Goal: Task Accomplishment & Management: Use online tool/utility

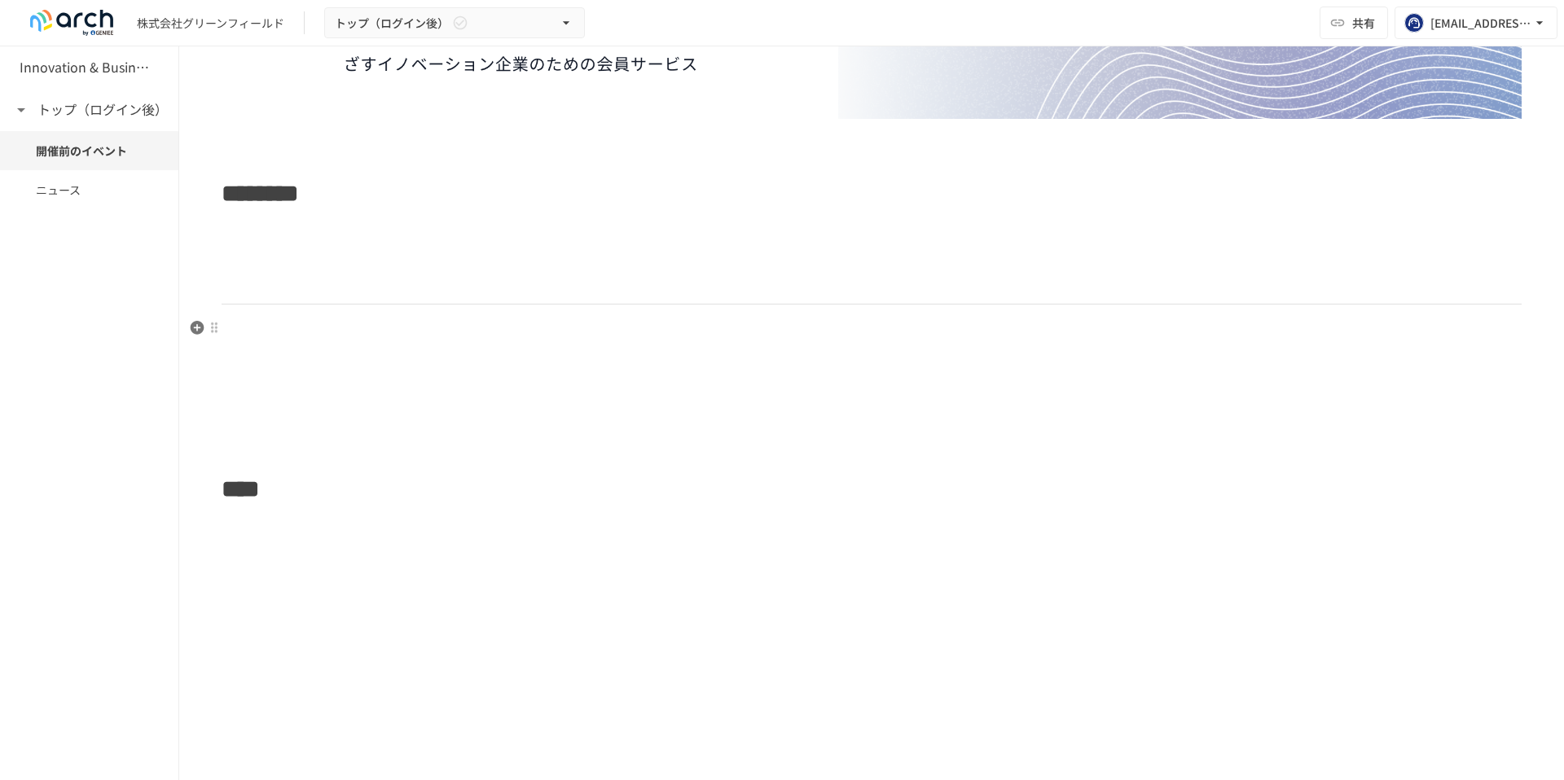
scroll to position [362, 0]
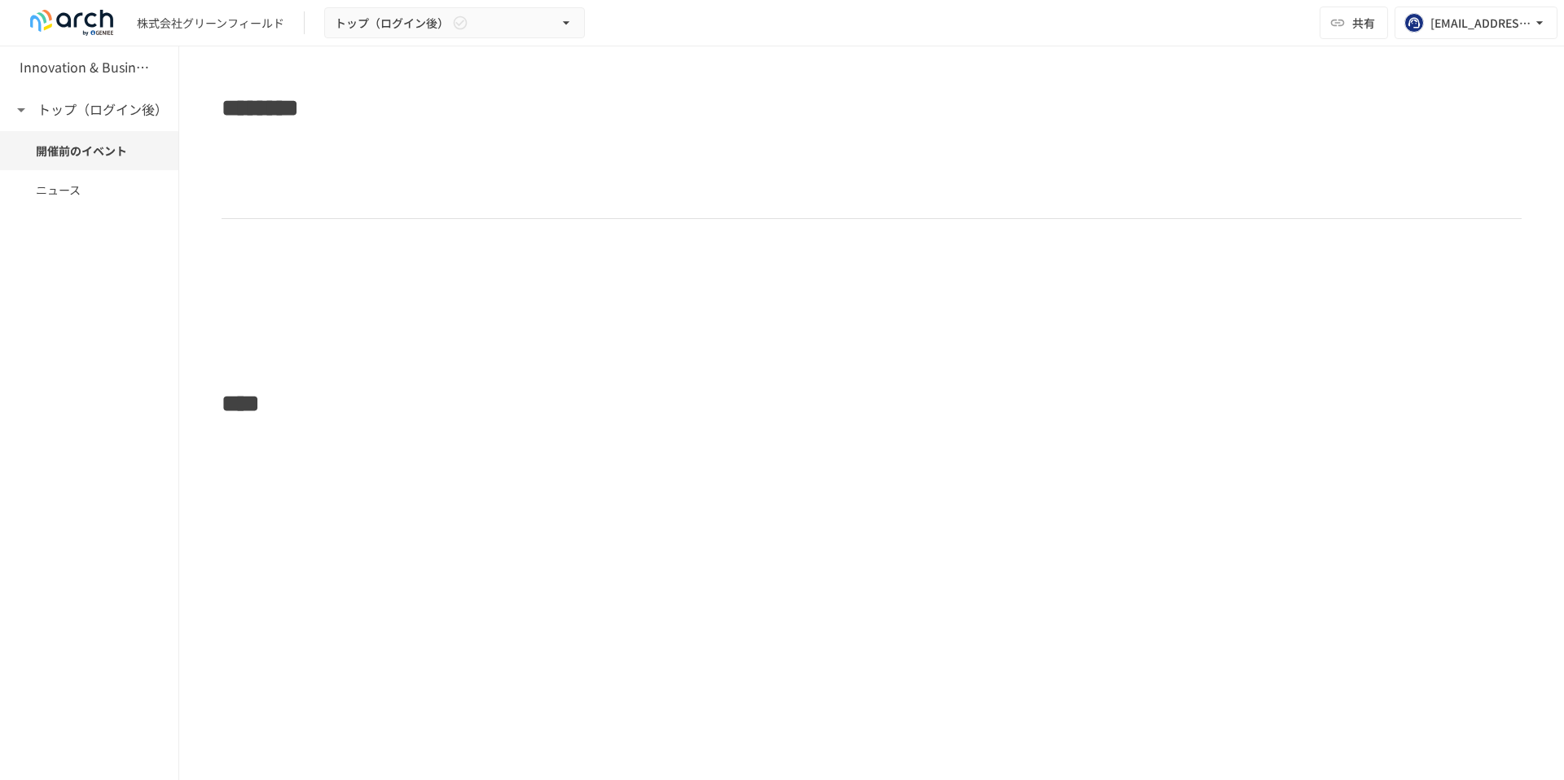
click at [242, 484] on div "******** ****" at bounding box center [871, 213] width 1385 height 980
click at [197, 441] on icon "button" at bounding box center [197, 441] width 16 height 16
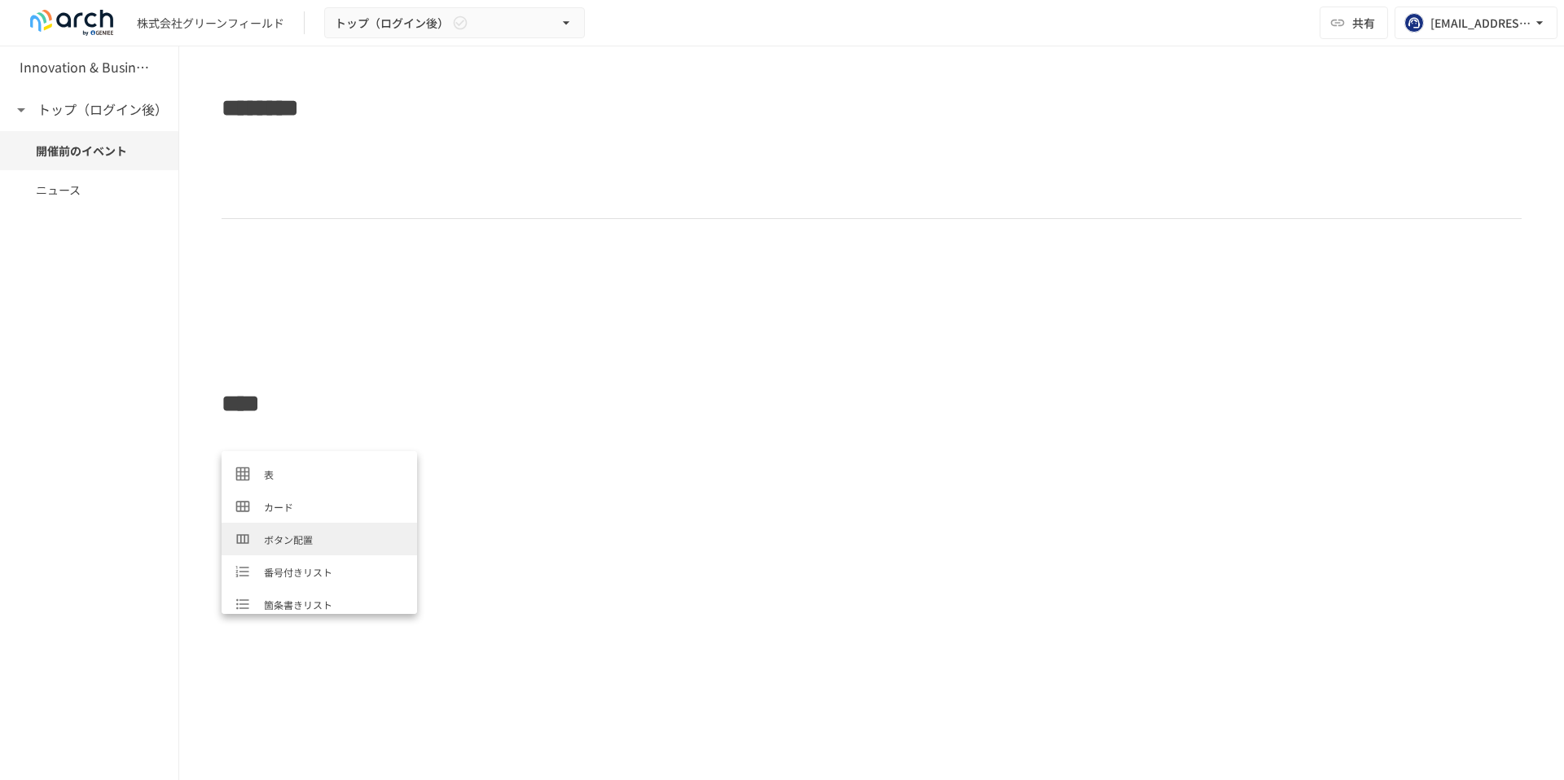
scroll to position [98, 0]
click at [268, 507] on span "表" at bounding box center [334, 500] width 140 height 15
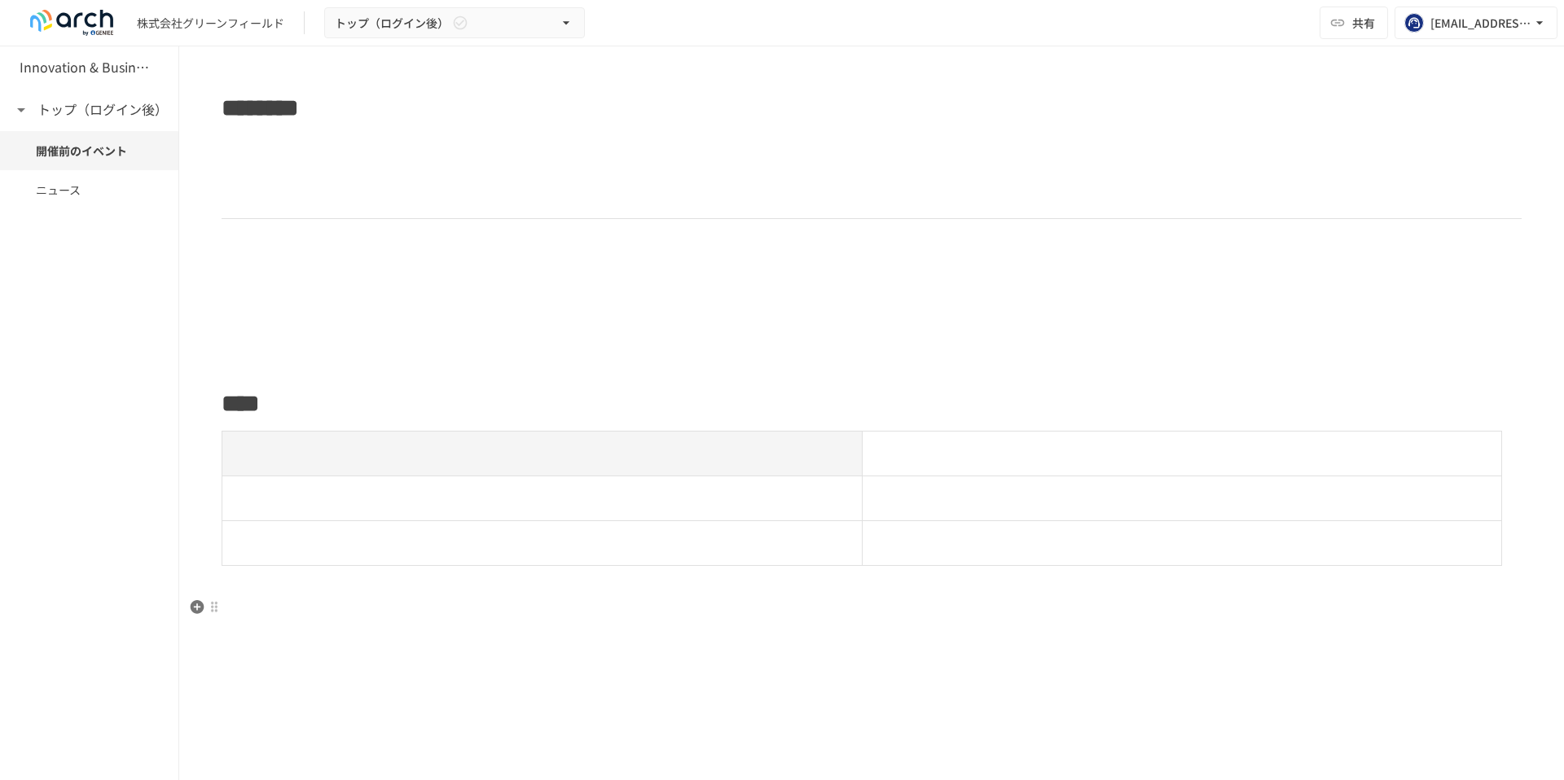
click at [247, 591] on div "******** ****" at bounding box center [871, 170] width 1385 height 895
drag, startPoint x: 248, startPoint y: 613, endPoint x: 226, endPoint y: 459, distance: 155.4
click at [226, 459] on div "******** ****" at bounding box center [871, 170] width 1385 height 895
click at [213, 438] on div at bounding box center [214, 440] width 13 height 13
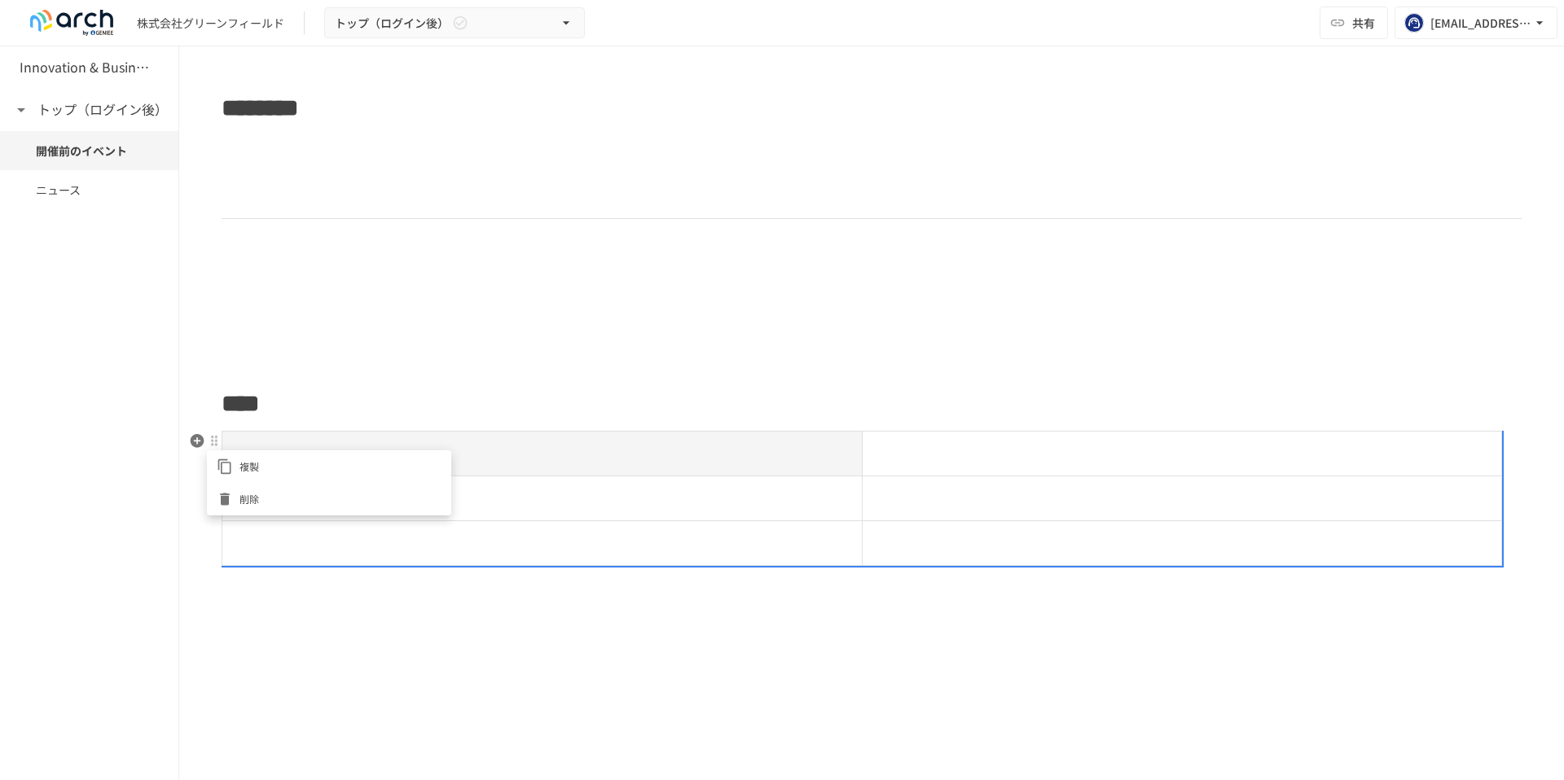
click at [244, 499] on span "削除" at bounding box center [340, 498] width 202 height 15
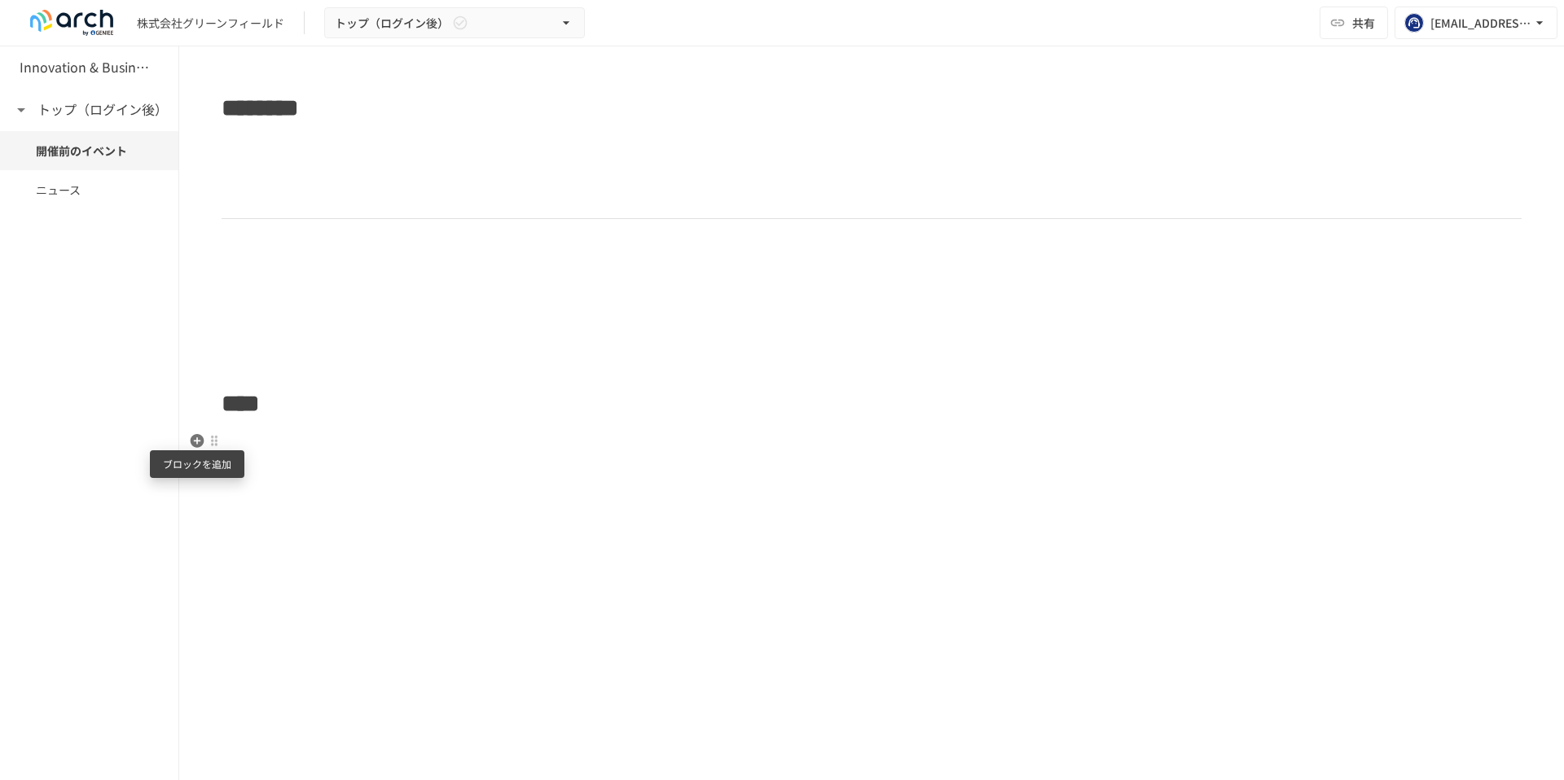
click at [196, 441] on icon "button" at bounding box center [197, 441] width 16 height 16
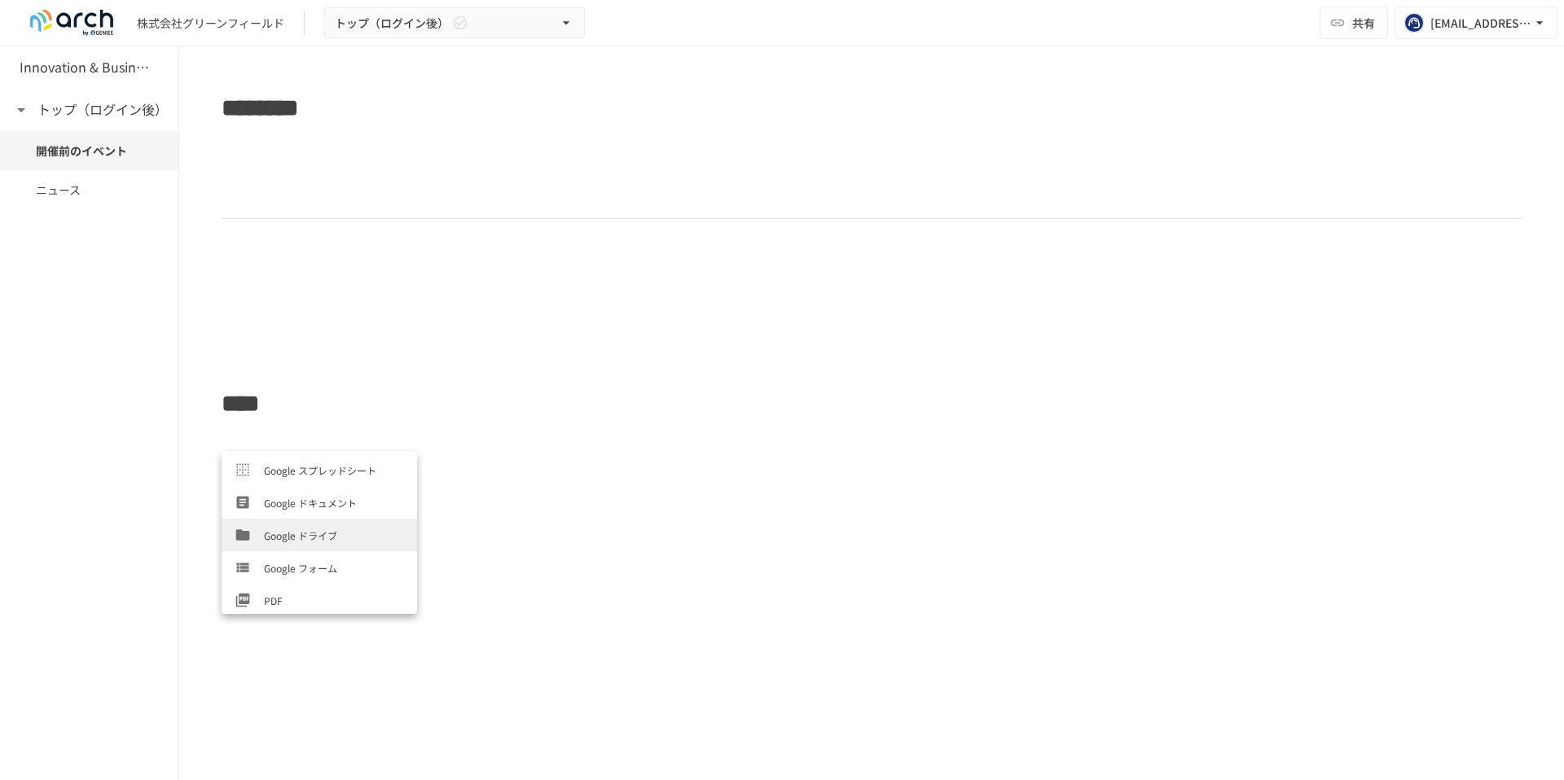
scroll to position [749, 0]
click at [300, 530] on span "Geniee SFA/CRM一覧" at bounding box center [334, 532] width 140 height 15
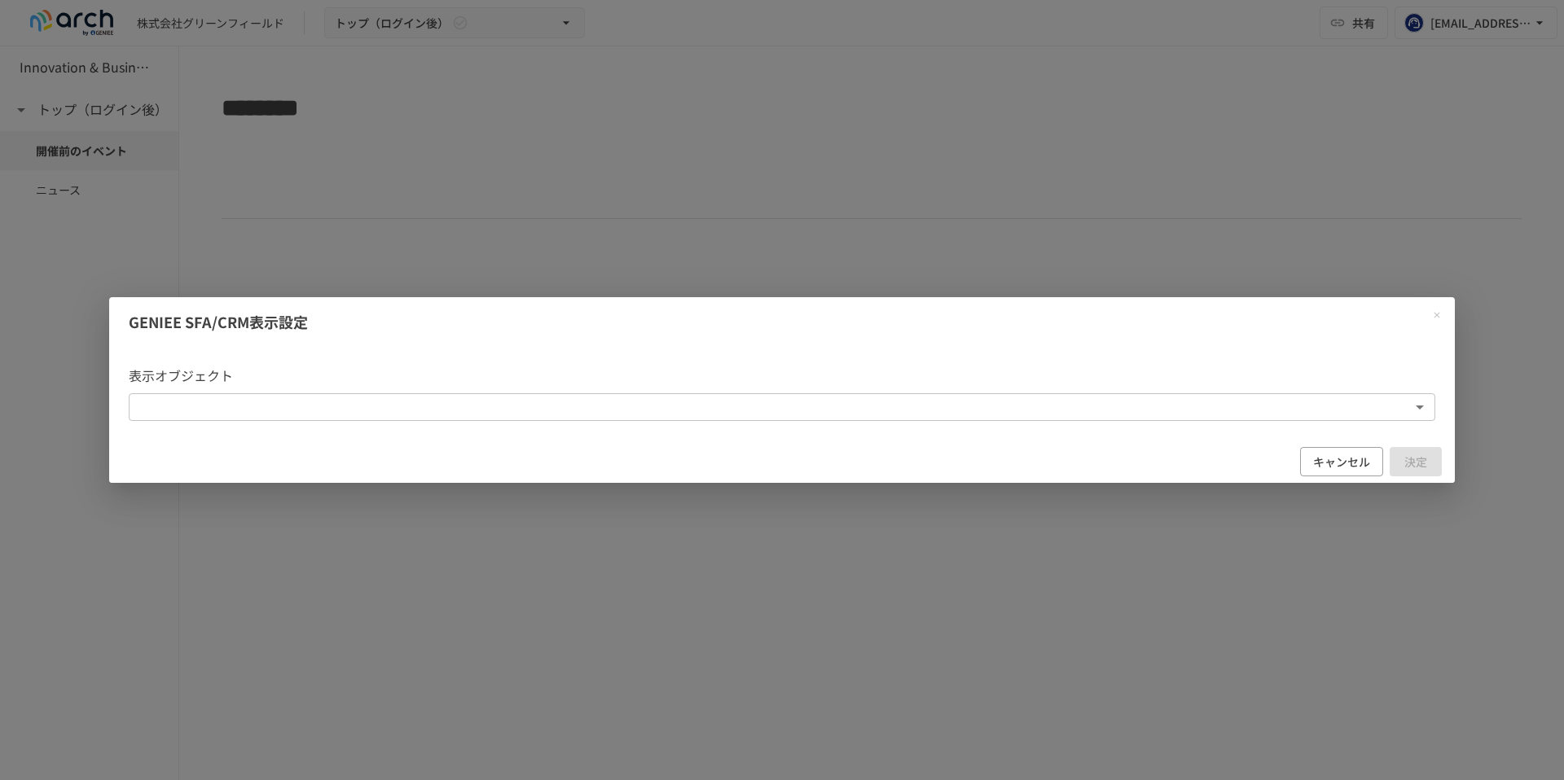
click at [303, 405] on body "株式会社グリーンフィールド トップ（ログイン後） 共有 wataru.masuda@geniee.co.jp Innovation & Business Ma…" at bounding box center [782, 373] width 1564 height 746
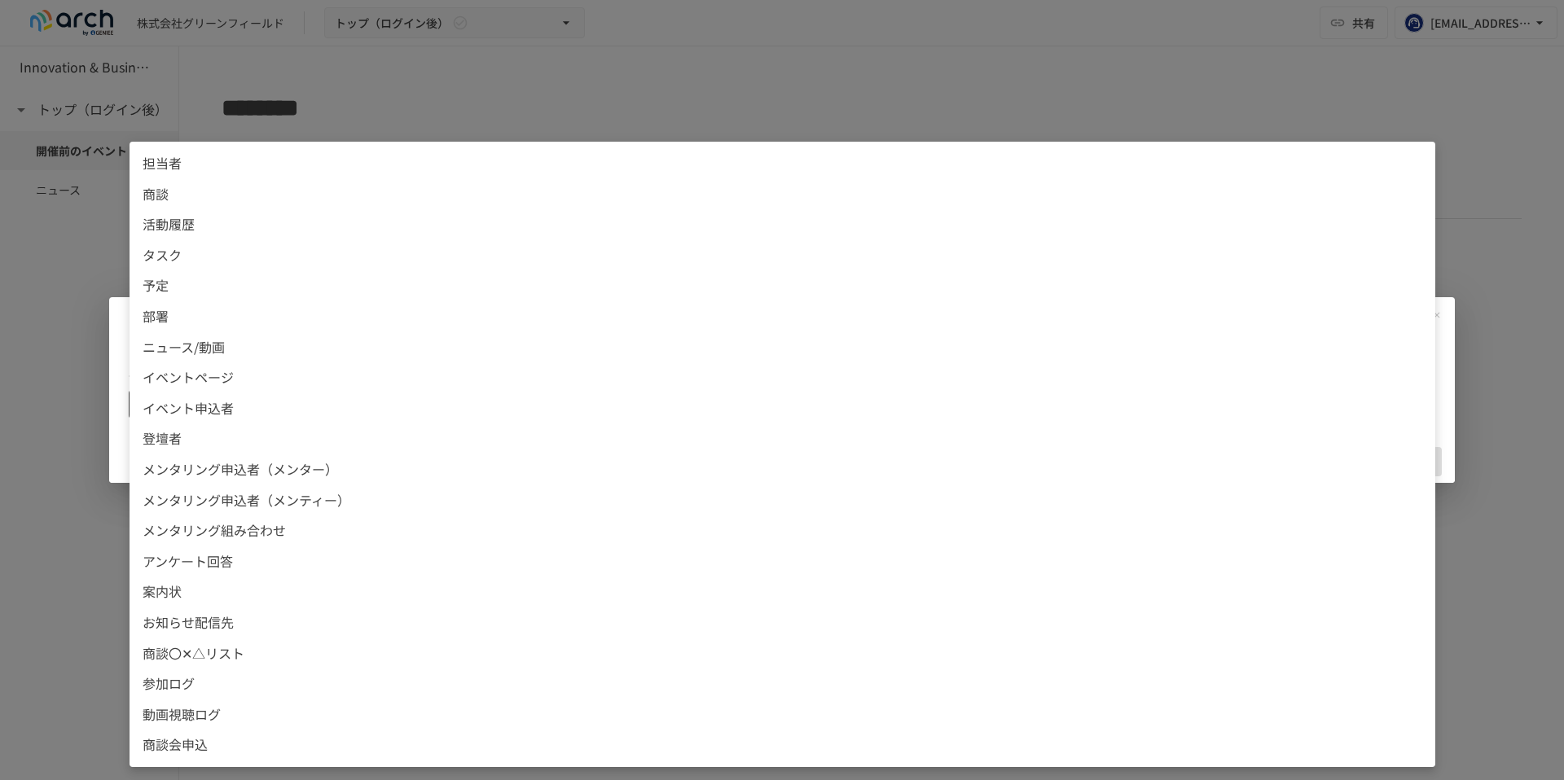
click at [198, 350] on span "ニュース/動画" at bounding box center [783, 347] width 1280 height 21
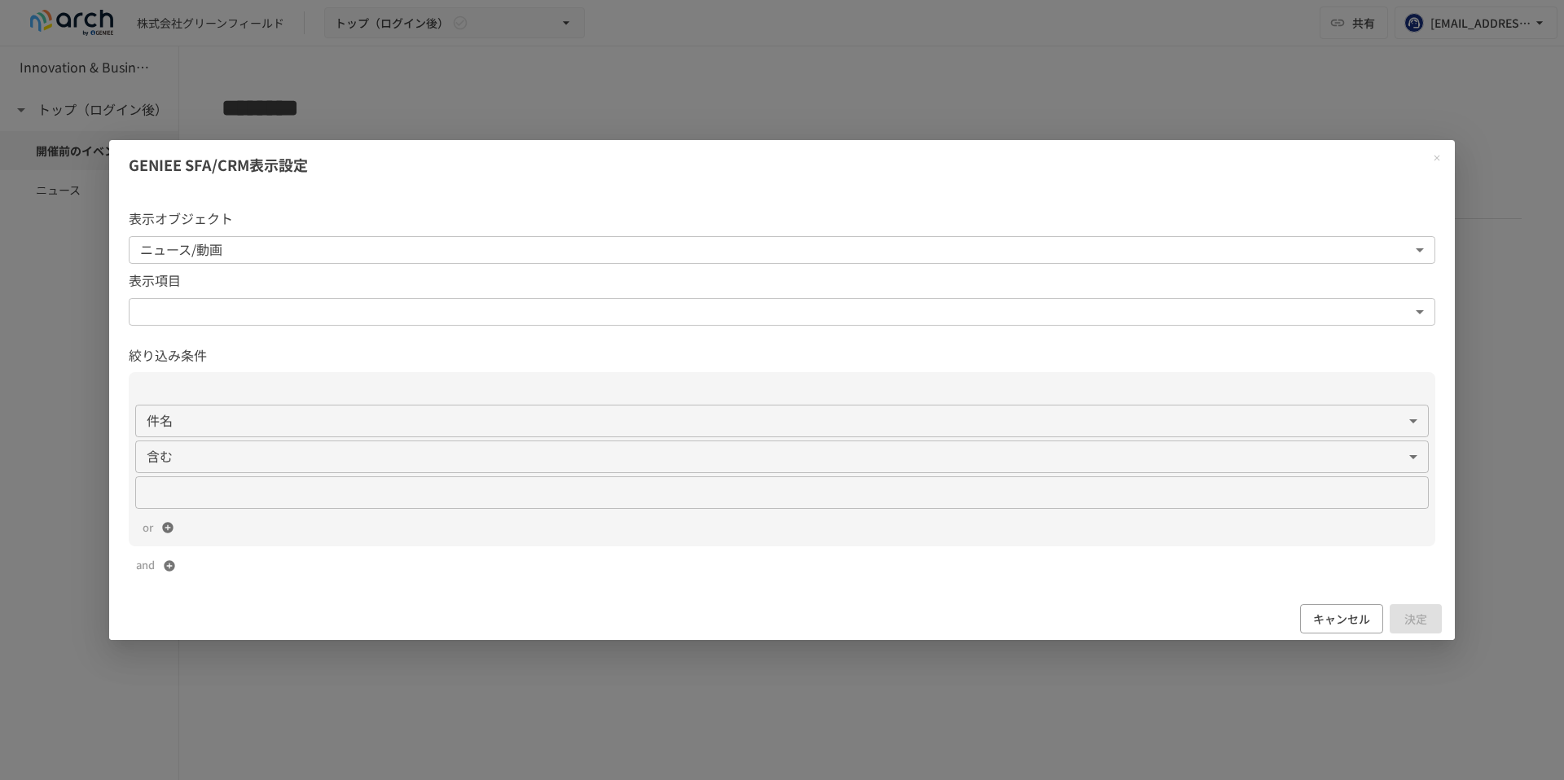
click at [230, 311] on body "**********" at bounding box center [782, 373] width 1564 height 746
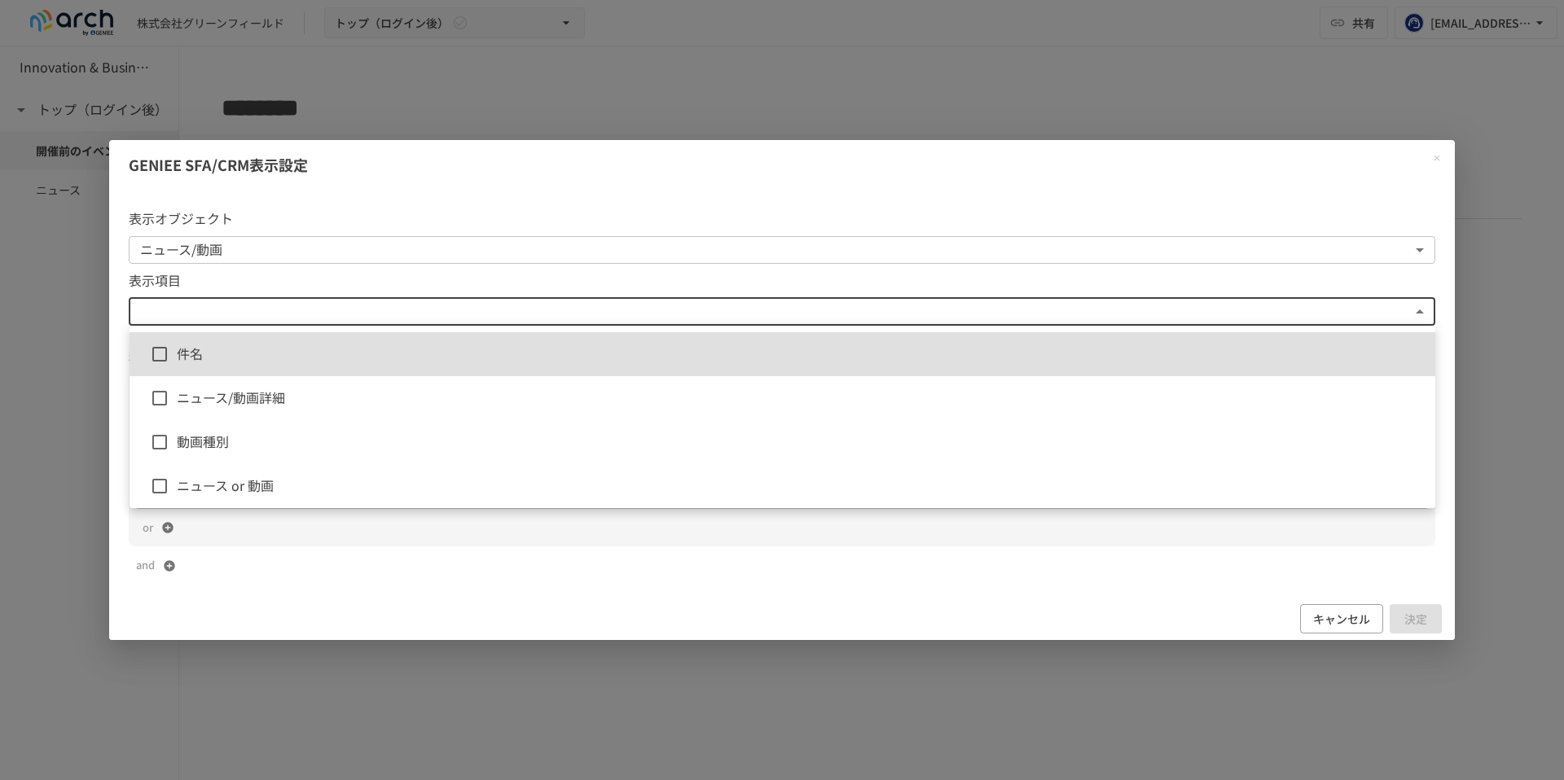
click at [210, 358] on span "件名" at bounding box center [800, 354] width 1246 height 21
click at [198, 392] on span "ニュース/動画詳細" at bounding box center [800, 398] width 1246 height 21
type input "**********"
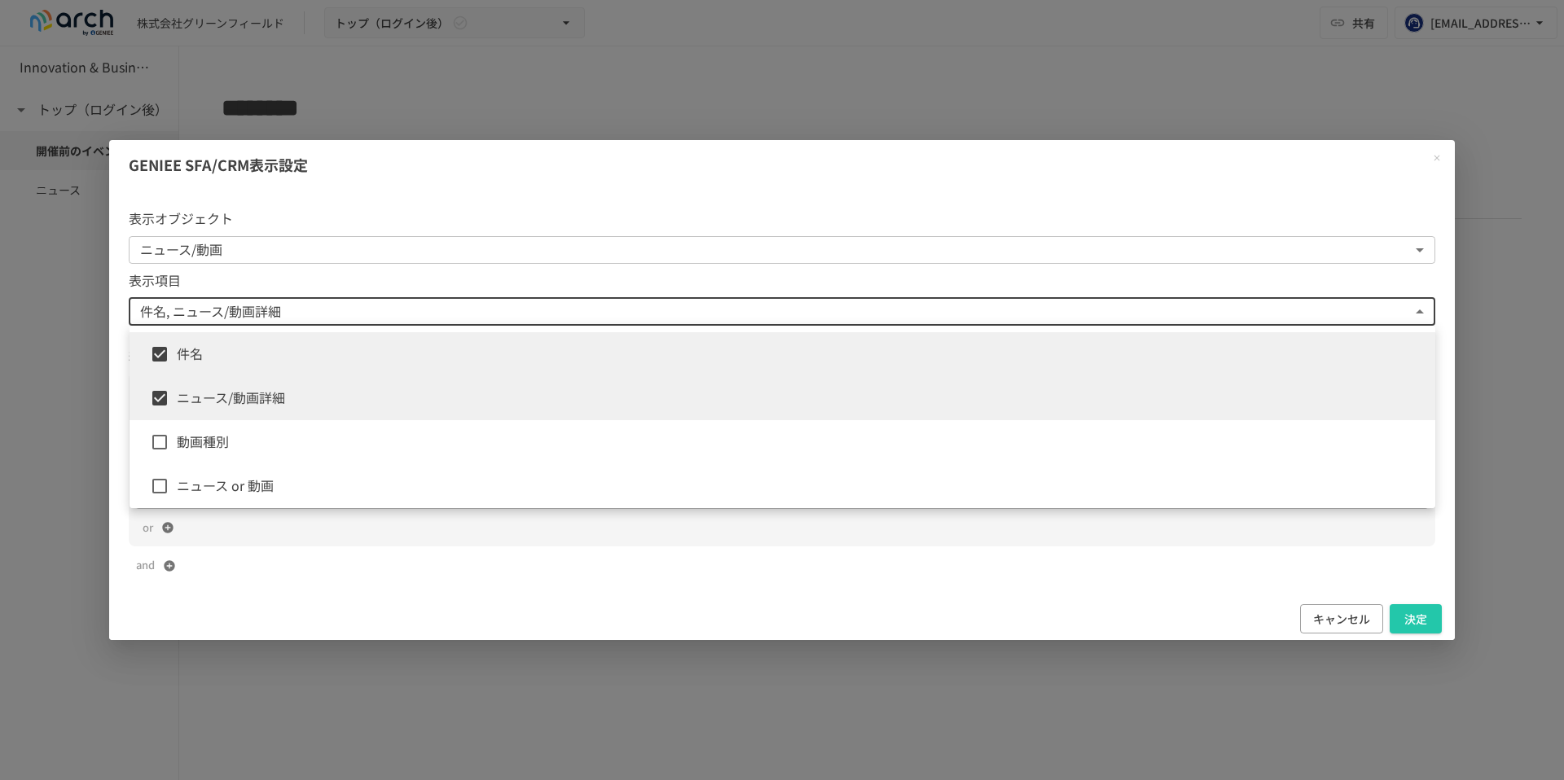
click at [1419, 617] on div at bounding box center [782, 390] width 1564 height 780
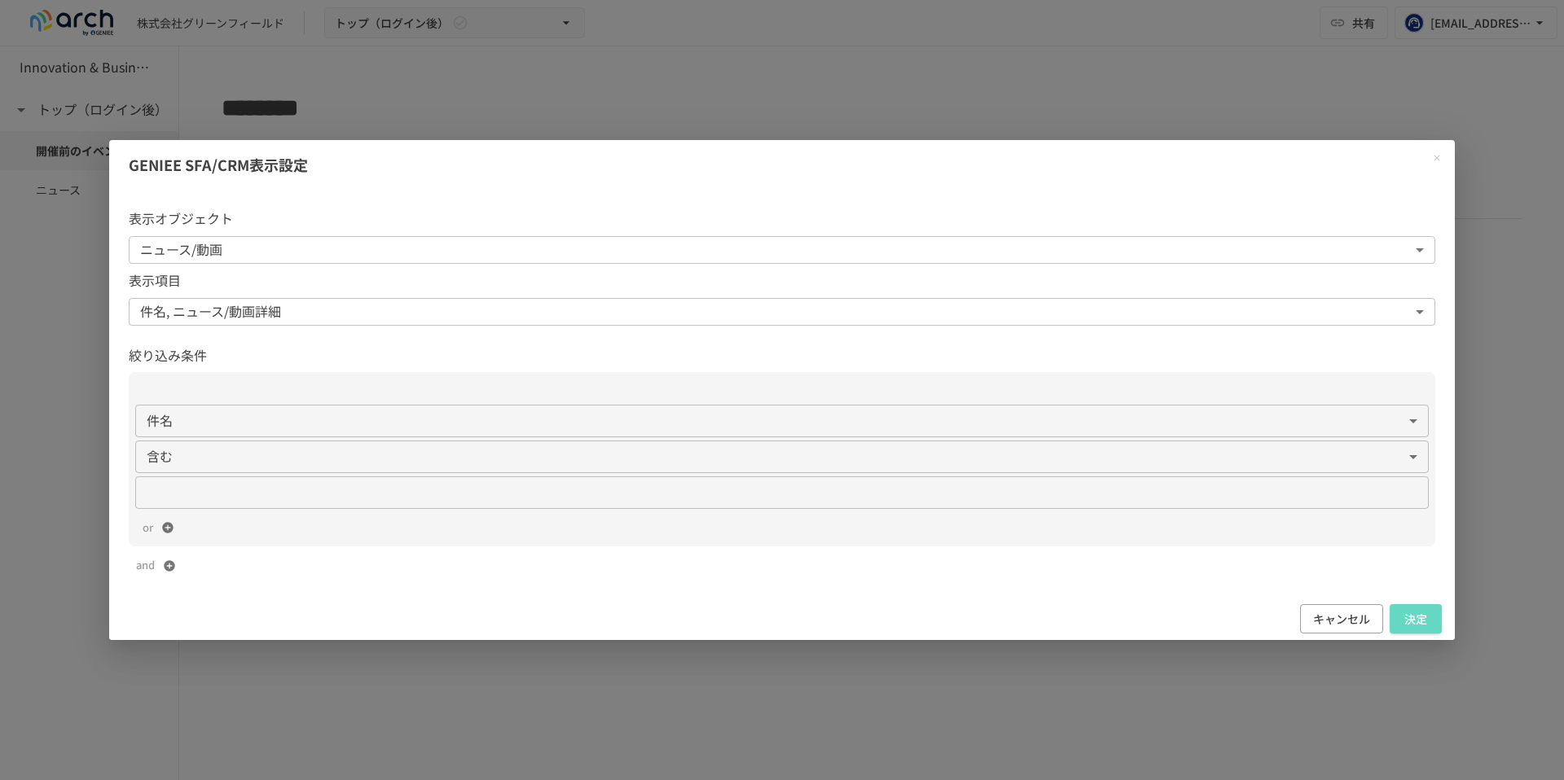
click at [1419, 617] on button "決定" at bounding box center [1416, 619] width 52 height 30
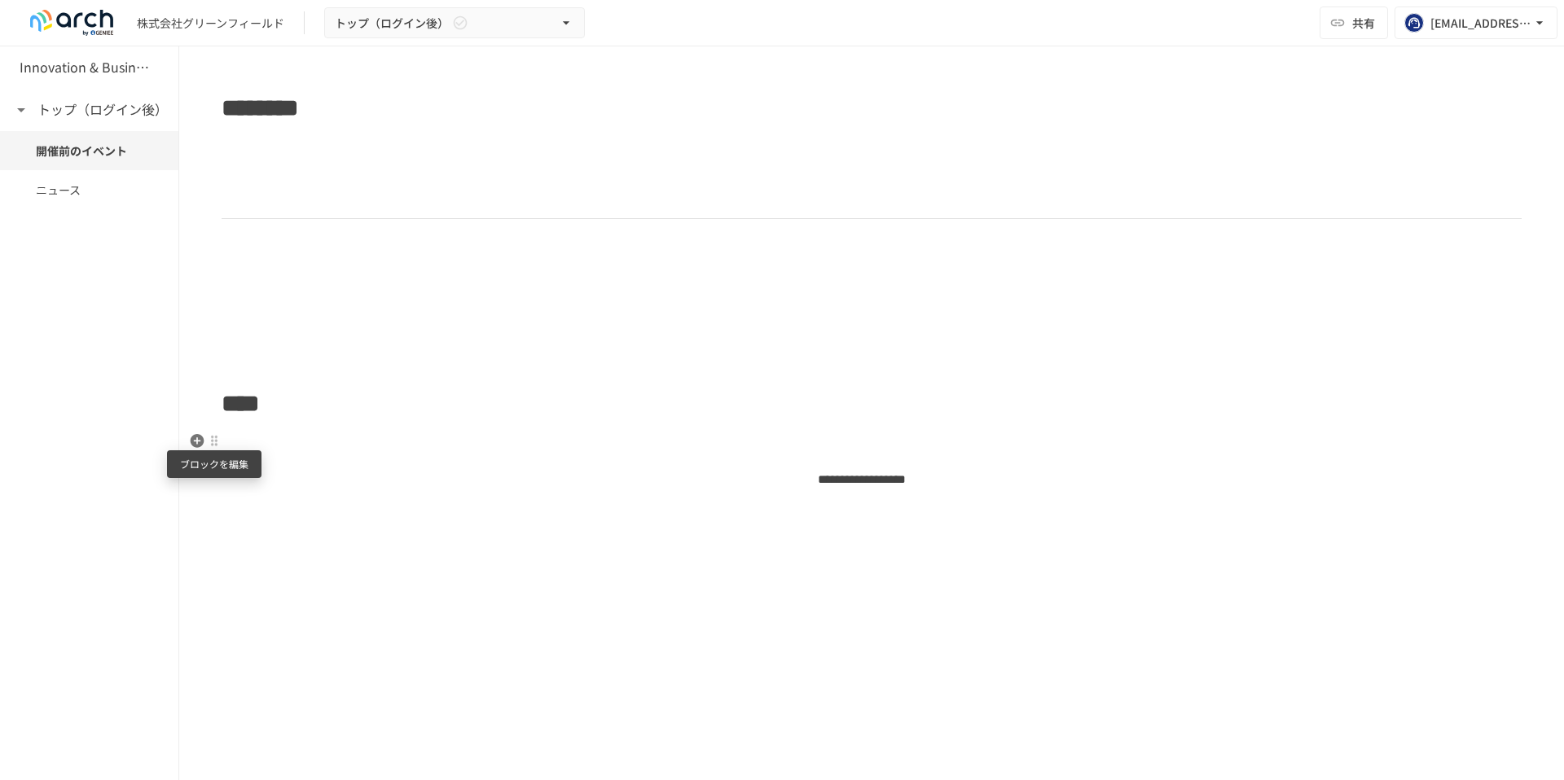
click at [216, 447] on div at bounding box center [214, 441] width 15 height 20
click at [253, 500] on span "削除" at bounding box center [340, 498] width 202 height 15
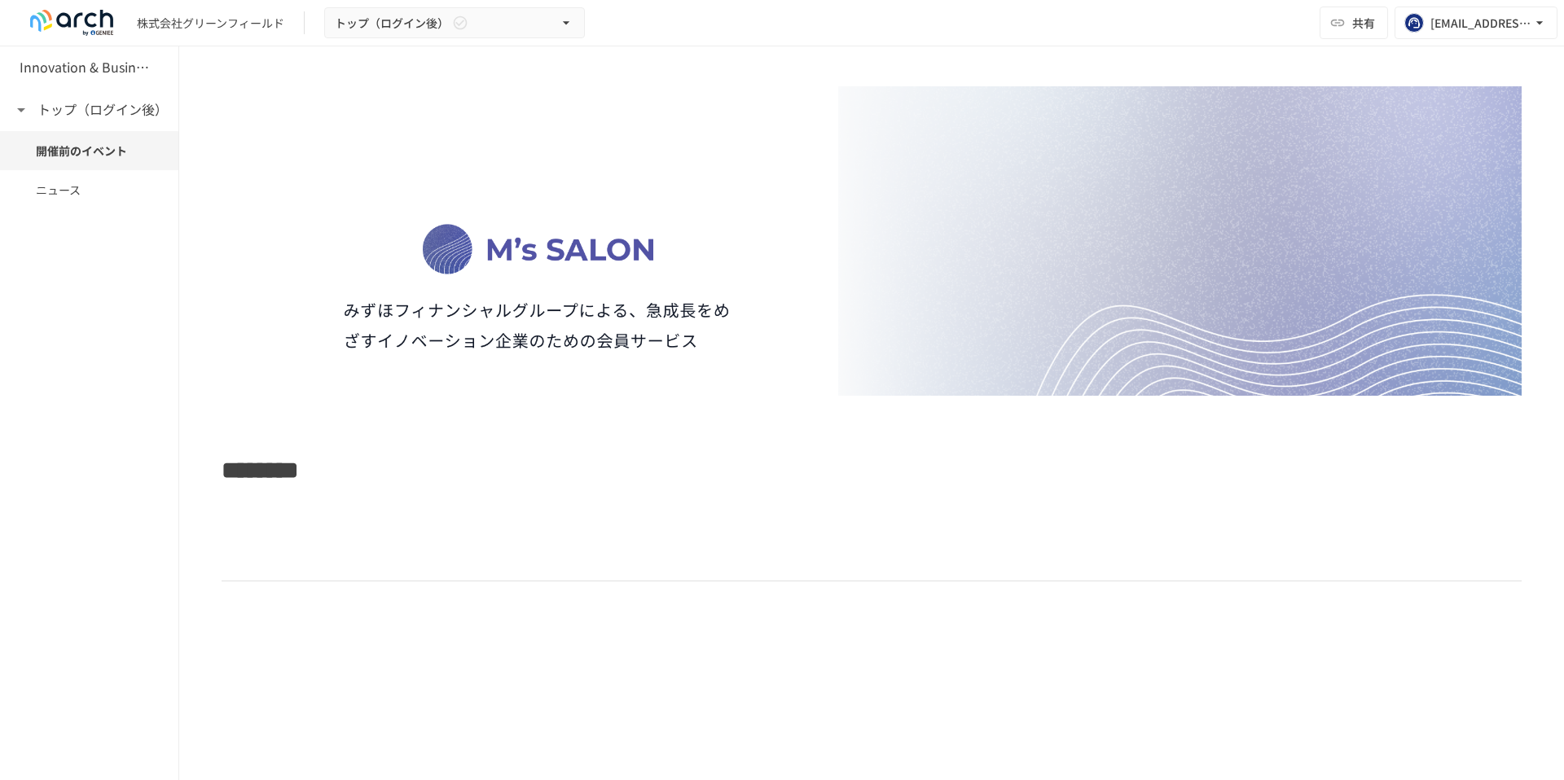
scroll to position [323, 0]
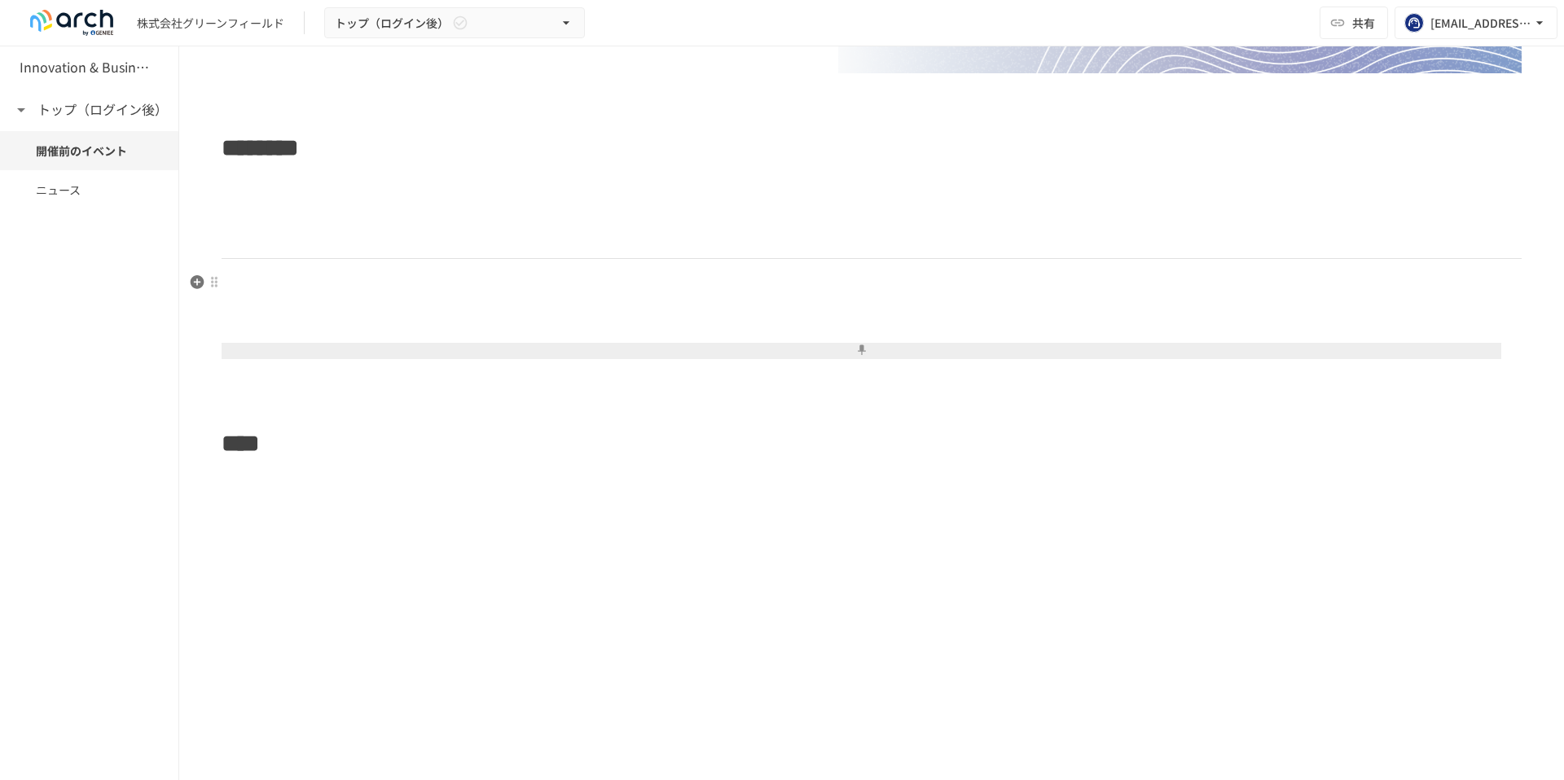
click at [266, 345] on button at bounding box center [862, 351] width 1280 height 16
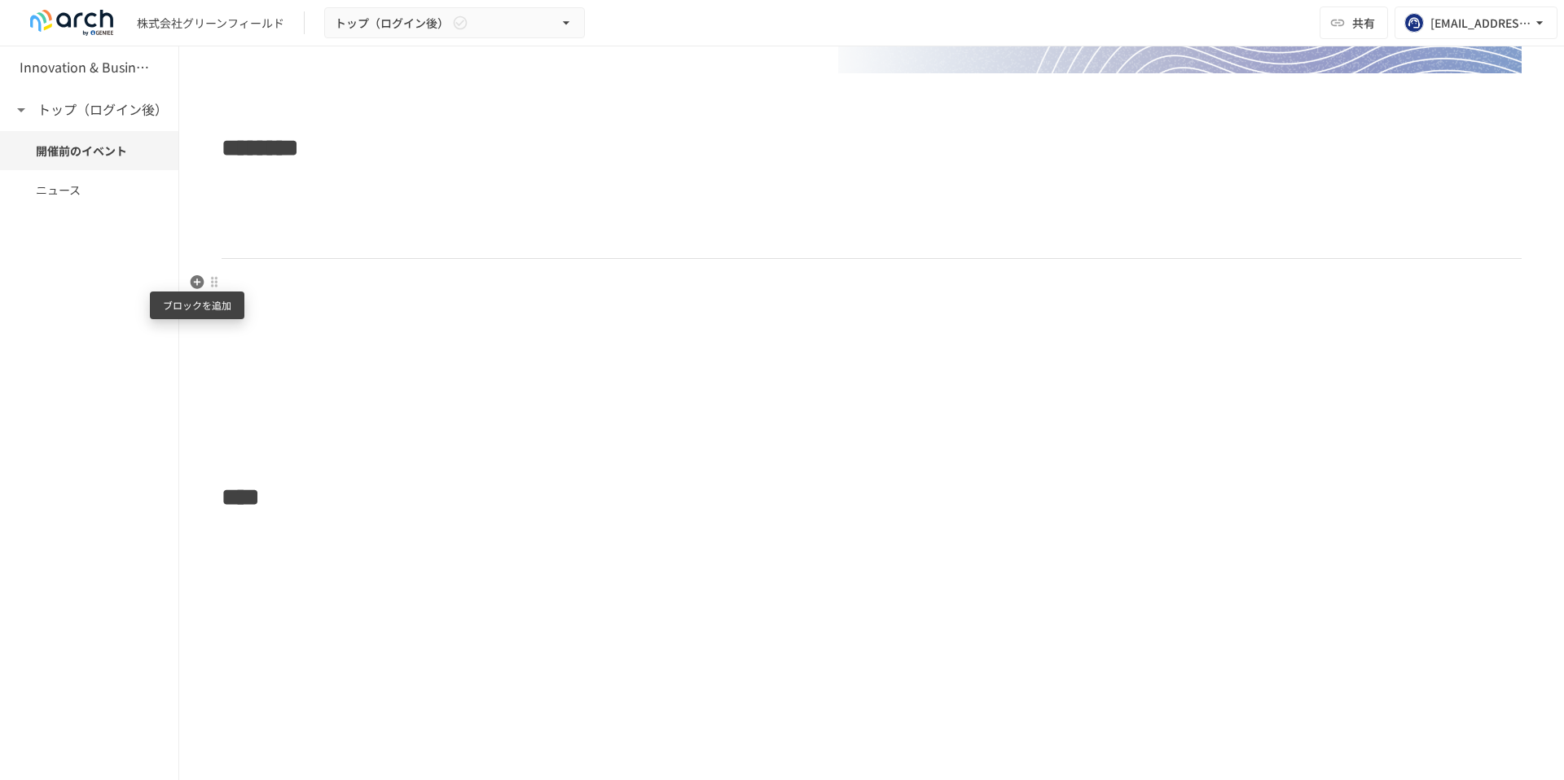
click at [200, 288] on icon "button" at bounding box center [198, 282] width 14 height 14
